Goal: Task Accomplishment & Management: Manage account settings

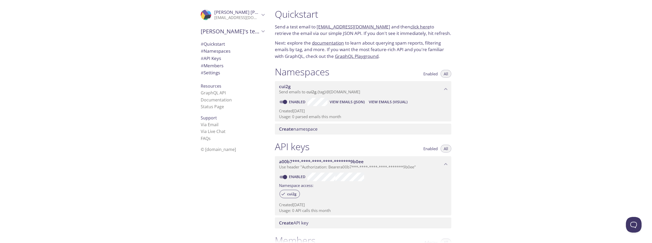
scroll to position [128, 0]
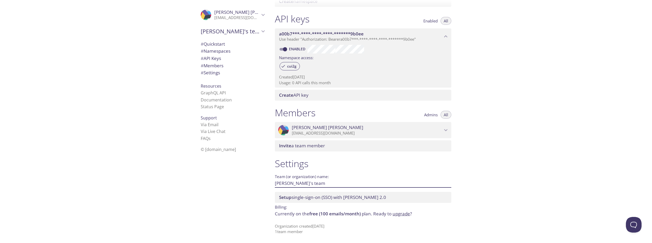
click at [399, 214] on link "upgrade" at bounding box center [400, 214] width 17 height 6
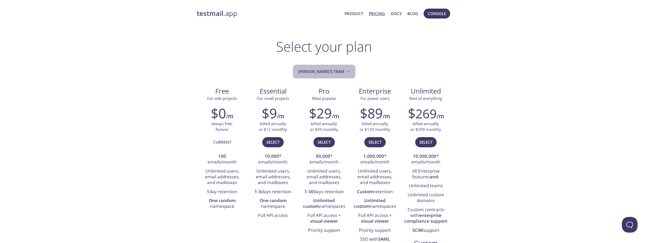
click at [346, 69] on icon "Hugo's team" at bounding box center [348, 71] width 5 height 5
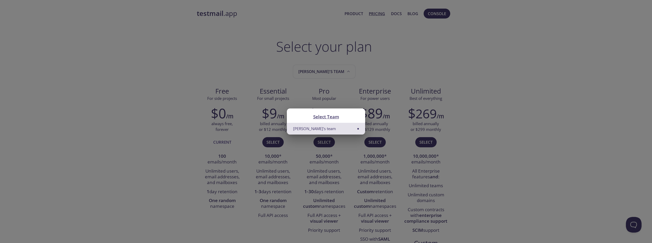
click at [489, 101] on div "Select Team Hugo's team" at bounding box center [326, 121] width 652 height 243
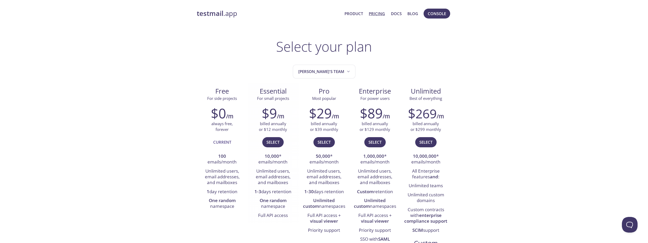
click at [249, 89] on div "Essential For small projects" at bounding box center [273, 93] width 51 height 20
click at [225, 89] on span "Free" at bounding box center [222, 91] width 43 height 9
click at [226, 89] on span "Free" at bounding box center [222, 91] width 43 height 9
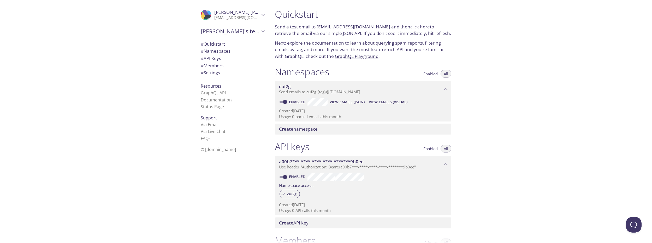
click at [241, 18] on p "[EMAIL_ADDRESS][DOMAIN_NAME]" at bounding box center [236, 17] width 45 height 5
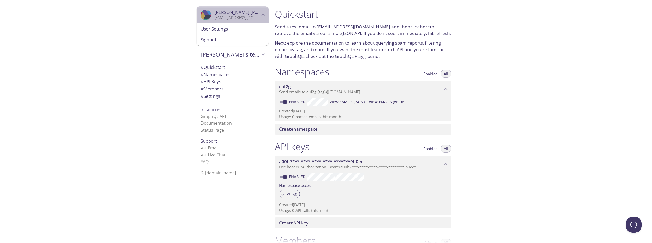
click at [233, 16] on p "[EMAIL_ADDRESS][DOMAIN_NAME]" at bounding box center [236, 17] width 45 height 5
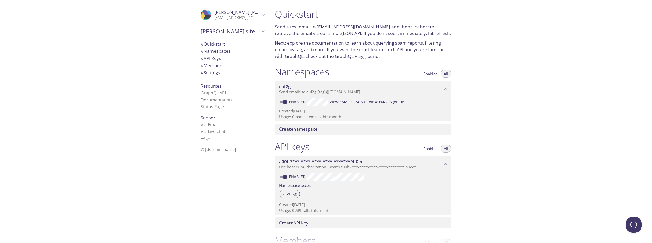
click at [229, 33] on span "[PERSON_NAME]'s team" at bounding box center [230, 31] width 59 height 7
click at [221, 42] on span "Create new team" at bounding box center [233, 43] width 64 height 7
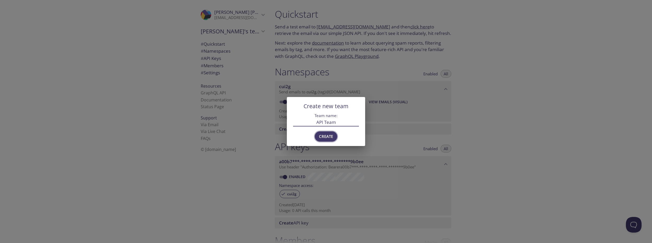
type input "API Team"
click at [326, 136] on span "Create" at bounding box center [326, 136] width 14 height 7
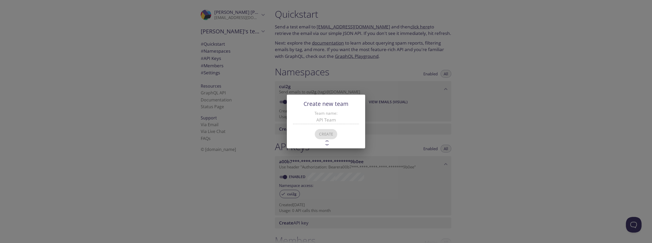
type input "API Team"
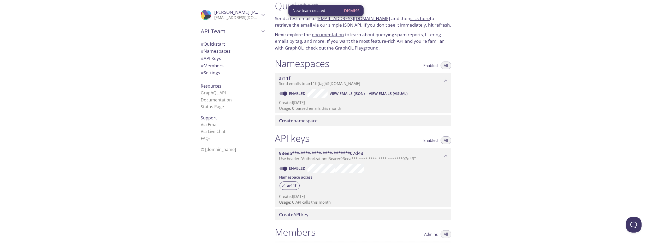
click at [241, 32] on span "API Team" at bounding box center [230, 31] width 59 height 7
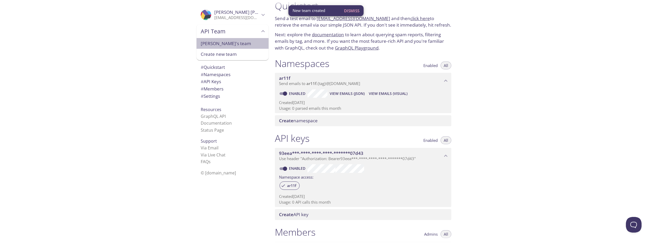
click at [216, 42] on span "[PERSON_NAME]'s team" at bounding box center [233, 43] width 64 height 7
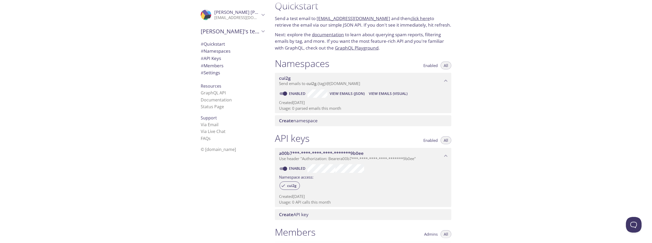
click at [235, 37] on div "[PERSON_NAME]'s team" at bounding box center [232, 32] width 72 height 14
click at [228, 51] on span "Create new team" at bounding box center [233, 54] width 64 height 7
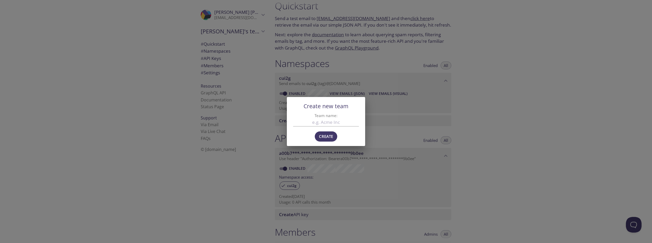
click at [209, 77] on div "Create new team Team name: Create" at bounding box center [326, 121] width 652 height 243
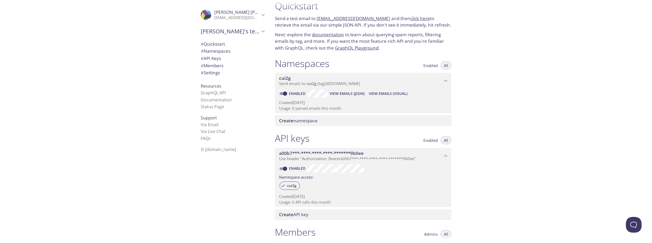
click at [221, 33] on span "[PERSON_NAME]'s team" at bounding box center [230, 31] width 59 height 7
click at [218, 46] on span "API Team" at bounding box center [233, 43] width 64 height 7
type input "API Team"
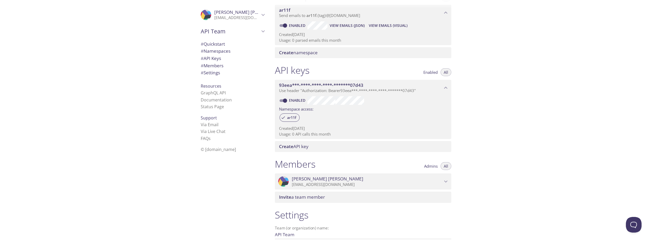
scroll to position [128, 0]
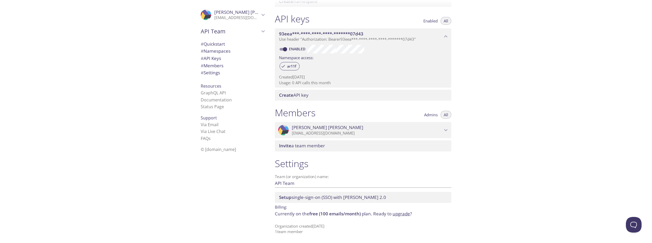
click at [305, 200] on div "Setup single-sign-on (SSO) with [PERSON_NAME] 2.0" at bounding box center [363, 197] width 176 height 11
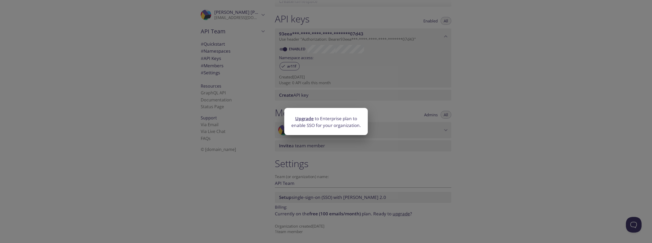
click at [404, 163] on div "Upgrade to Enterprise plan to enable SSO for your organization." at bounding box center [326, 121] width 652 height 243
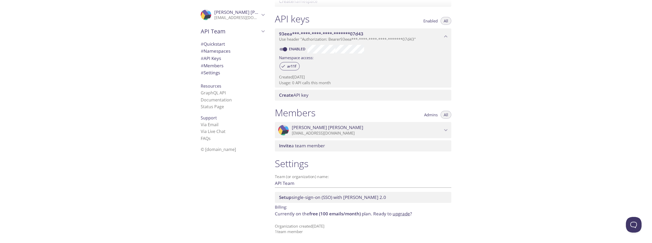
click at [310, 87] on div "Enabled Namespace access: ar11f Created [DATE] Usage: 0 API calls this month" at bounding box center [363, 65] width 176 height 43
click at [247, 85] on div "Resources GraphQL API Documentation Status Page" at bounding box center [232, 97] width 72 height 32
drag, startPoint x: 247, startPoint y: 85, endPoint x: 237, endPoint y: 84, distance: 9.7
click at [247, 85] on div "Resources GraphQL API Documentation Status Page" at bounding box center [232, 97] width 72 height 32
drag, startPoint x: 237, startPoint y: 84, endPoint x: 185, endPoint y: 86, distance: 51.9
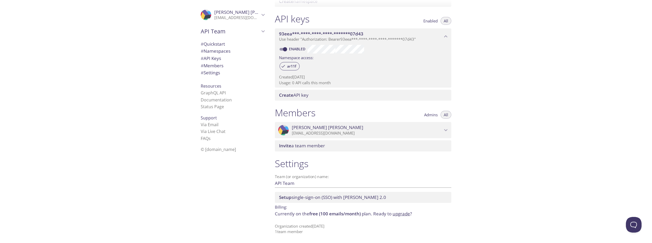
click at [185, 86] on div ".cls-1 { fill: #6d5ca8; } .cls-2 { fill: #3fc191; } .cls-3 { fill: #3b4752; } .…" at bounding box center [135, 121] width 271 height 243
click at [184, 85] on div ".cls-1 { fill: #6d5ca8; } .cls-2 { fill: #3fc191; } .cls-3 { fill: #3b4752; } .…" at bounding box center [135, 121] width 271 height 243
click at [298, 118] on h1 "Members" at bounding box center [295, 113] width 41 height 12
click at [403, 214] on link "upgrade" at bounding box center [400, 214] width 17 height 6
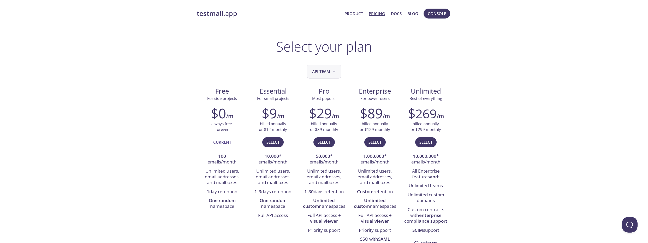
click at [328, 72] on span "API Team" at bounding box center [324, 71] width 25 height 7
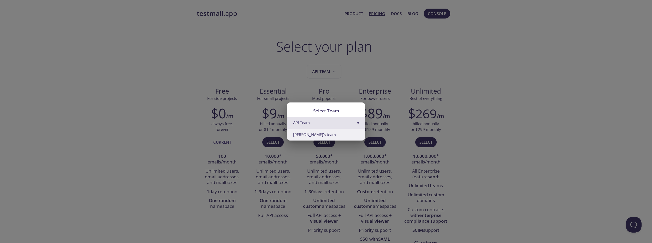
click at [315, 134] on li "[PERSON_NAME]'s team" at bounding box center [326, 135] width 78 height 12
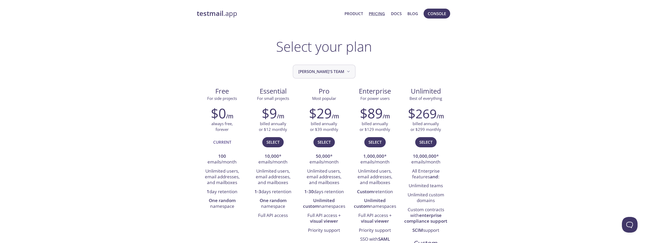
click at [327, 72] on span "[PERSON_NAME]'s team" at bounding box center [324, 71] width 53 height 7
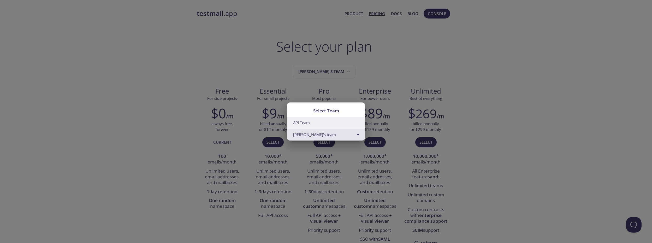
click at [309, 123] on li "API Team" at bounding box center [326, 123] width 78 height 12
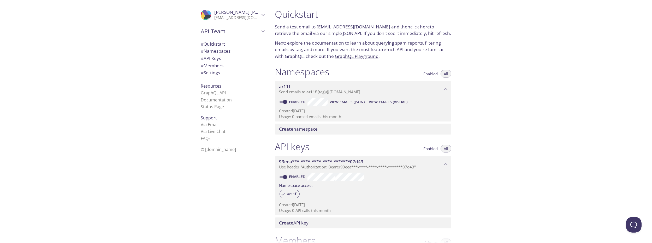
click at [182, 202] on div ".cls-1 { fill: #6d5ca8; } .cls-2 { fill: #3fc191; } .cls-3 { fill: #3b4752; } .…" at bounding box center [135, 121] width 271 height 243
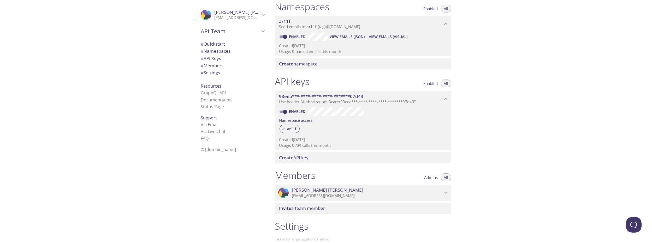
scroll to position [34, 0]
